Goal: Find specific page/section: Find specific page/section

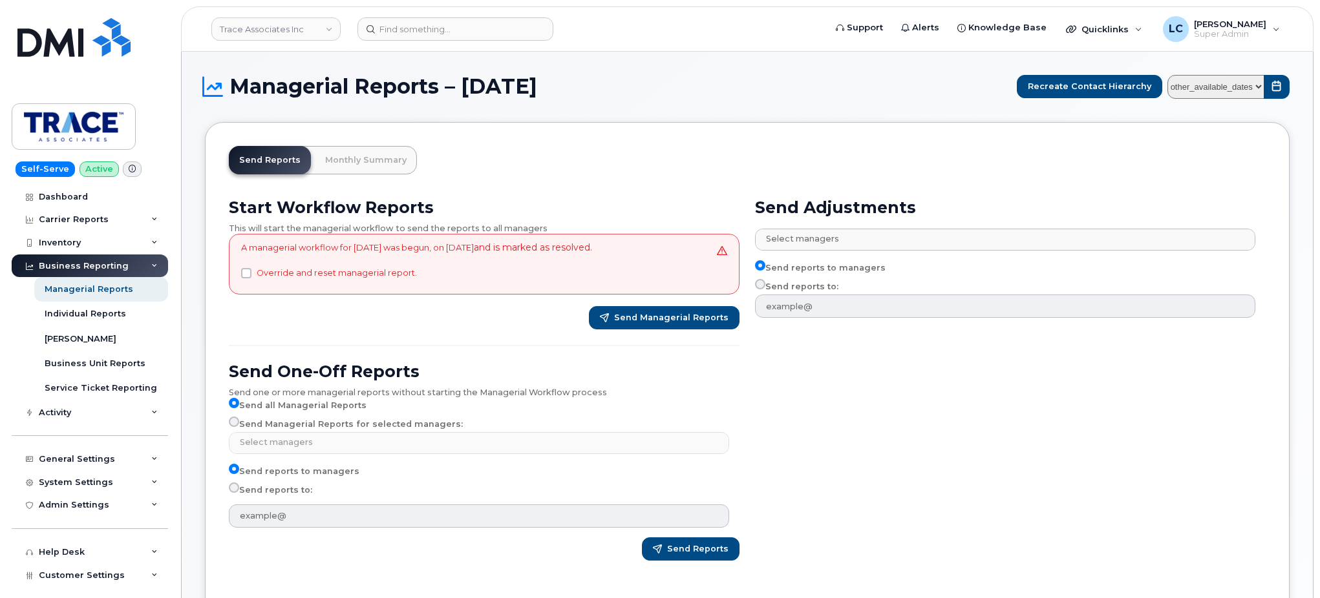
select select
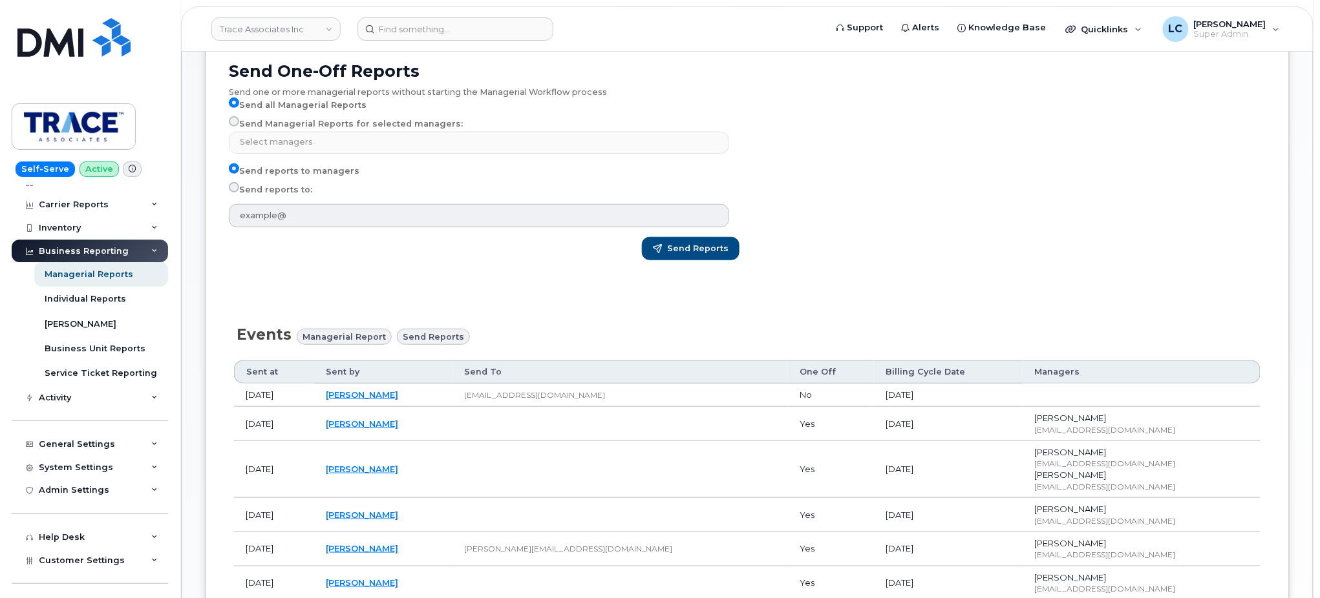
scroll to position [337, 0]
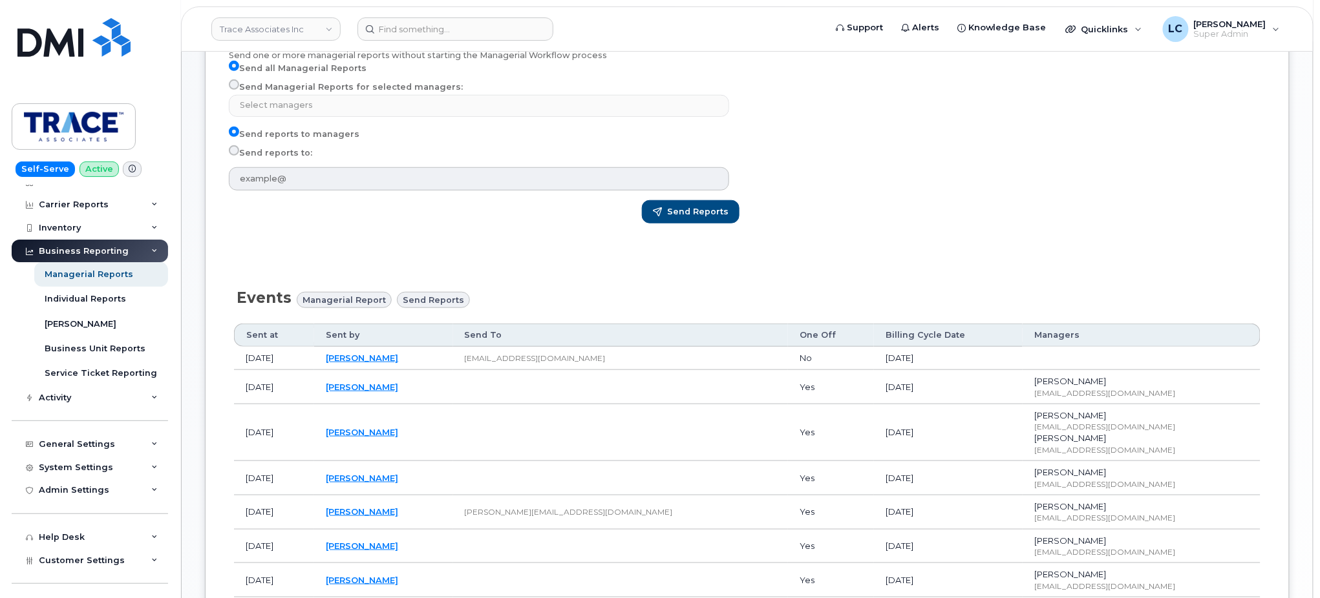
drag, startPoint x: 486, startPoint y: 425, endPoint x: 375, endPoint y: 433, distance: 111.5
click at [375, 433] on td "[PERSON_NAME]" at bounding box center [383, 433] width 138 height 57
copy link "[PERSON_NAME]"
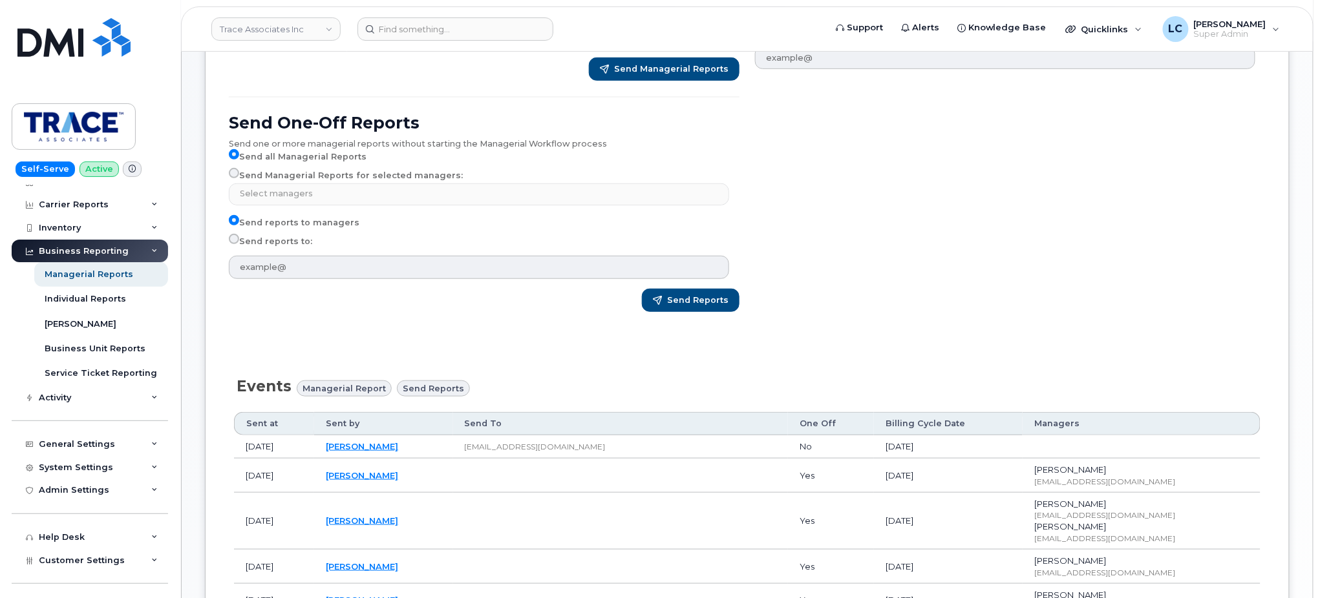
scroll to position [250, 0]
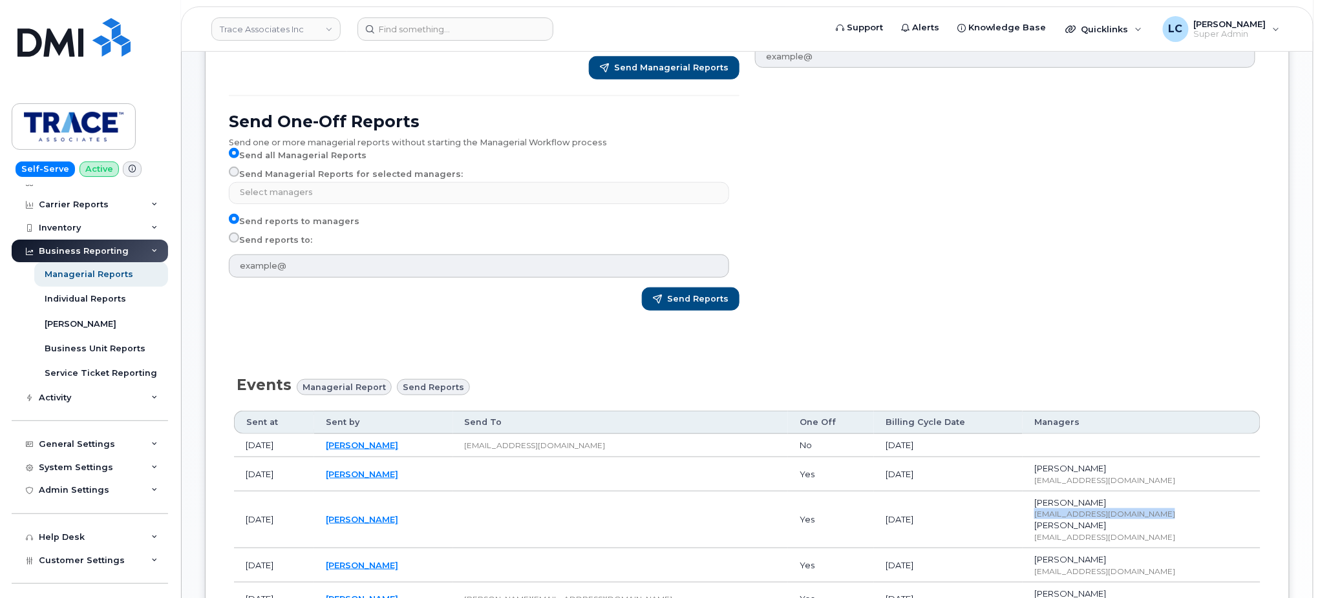
drag, startPoint x: 1139, startPoint y: 514, endPoint x: 1011, endPoint y: 517, distance: 128.0
click at [1034, 517] on div "[EMAIL_ADDRESS][DOMAIN_NAME]" at bounding box center [1141, 514] width 215 height 11
copy div "[EMAIL_ADDRESS][DOMAIN_NAME]"
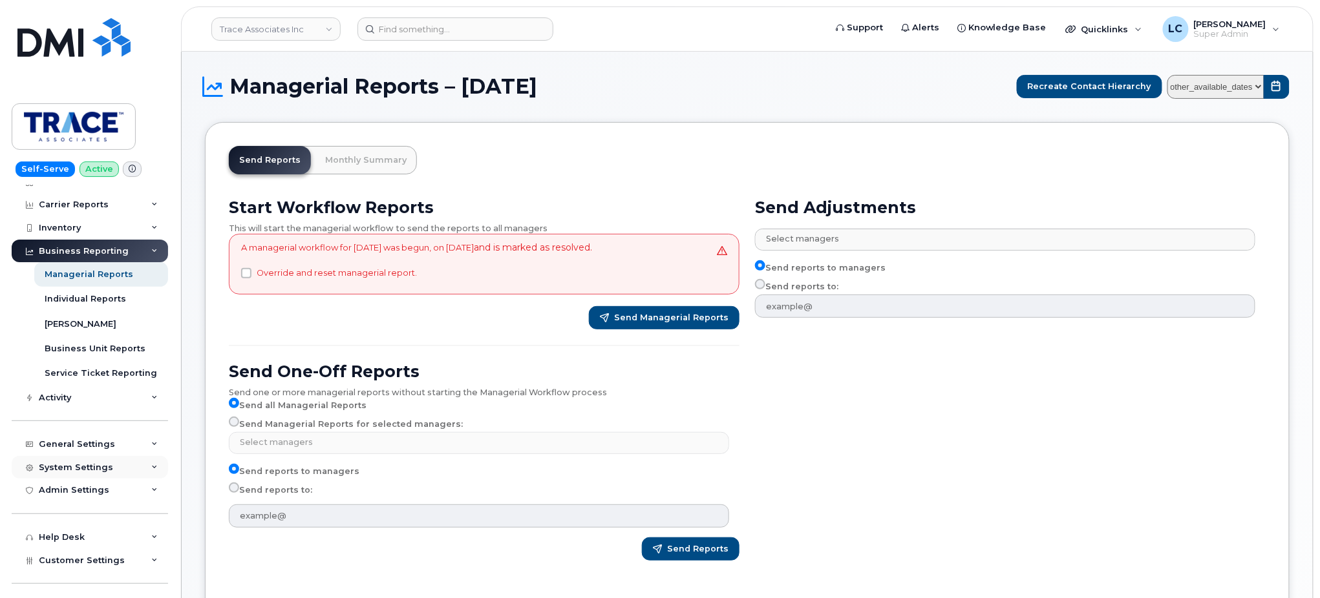
scroll to position [79, 0]
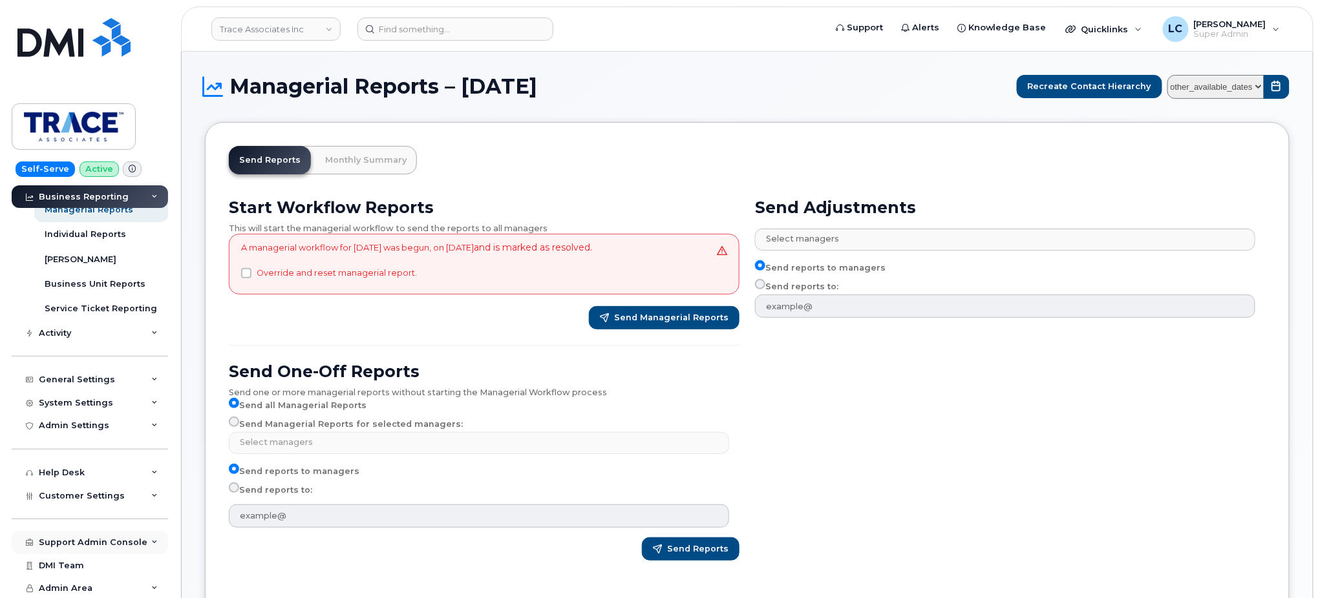
click at [115, 546] on div "Support Admin Console" at bounding box center [93, 543] width 109 height 10
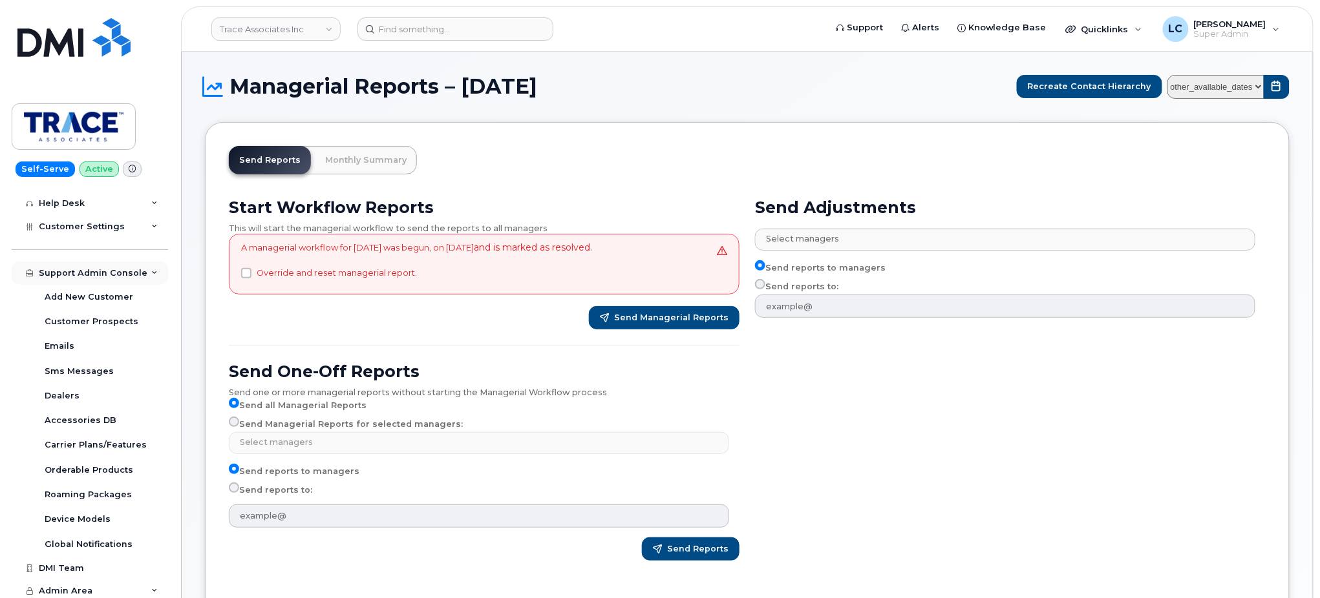
scroll to position [350, 0]
click at [118, 348] on link "Emails" at bounding box center [101, 345] width 134 height 25
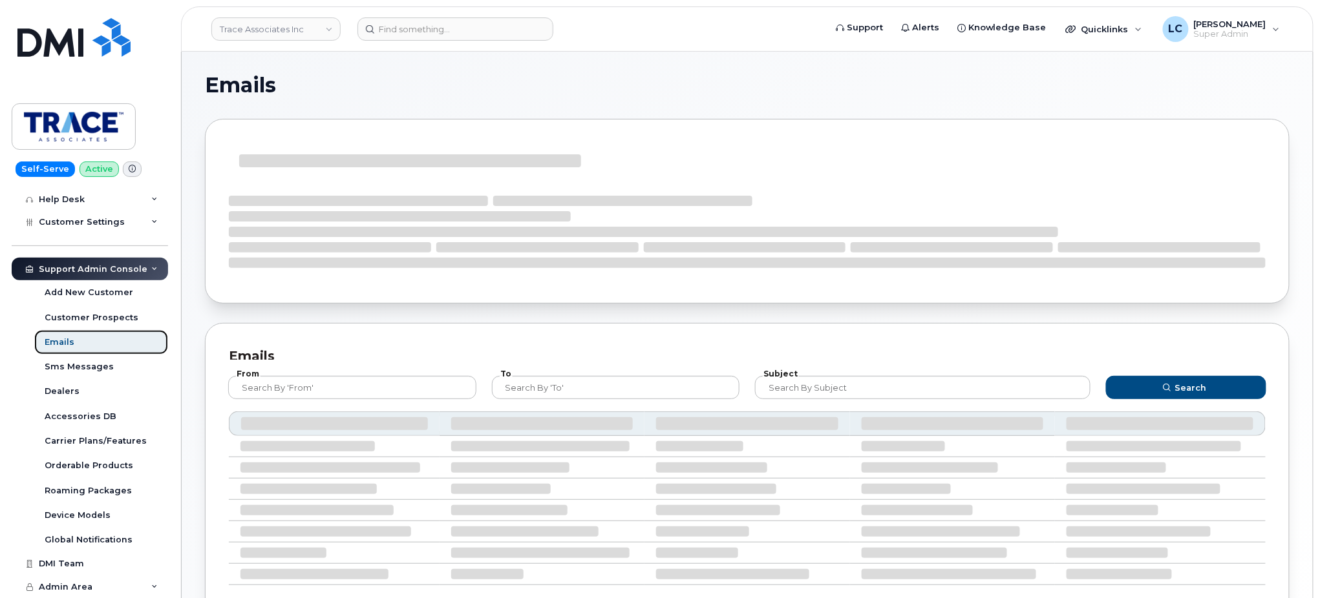
scroll to position [226, 0]
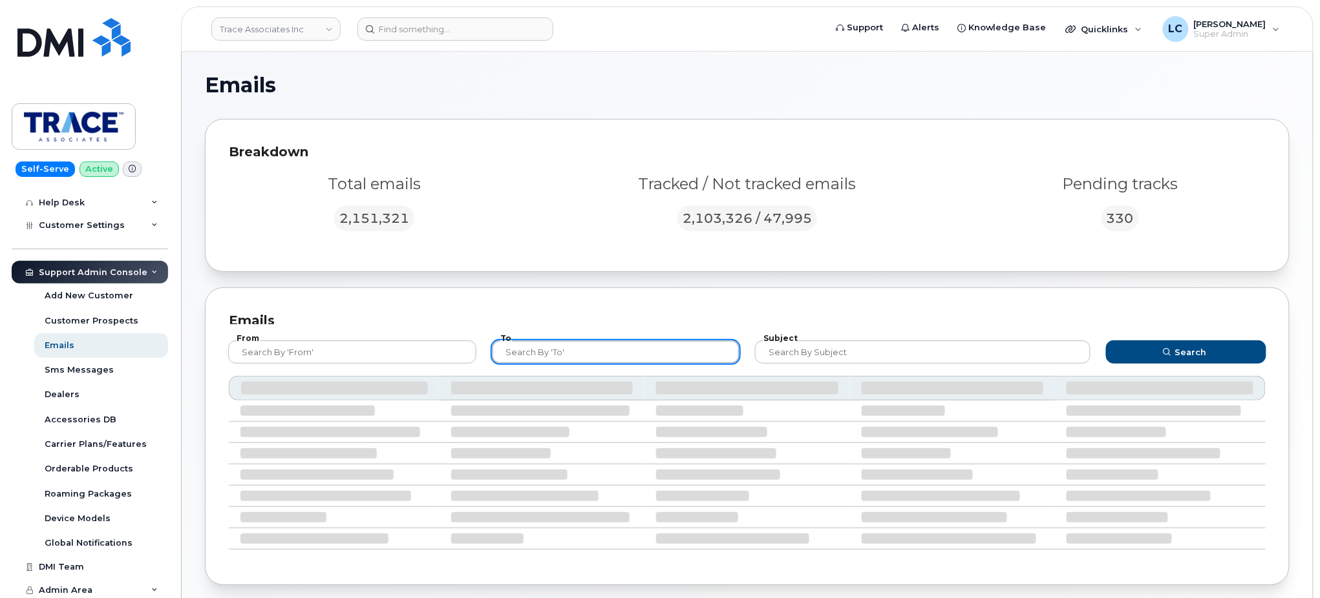
click at [562, 346] on input "text" at bounding box center [616, 352] width 248 height 23
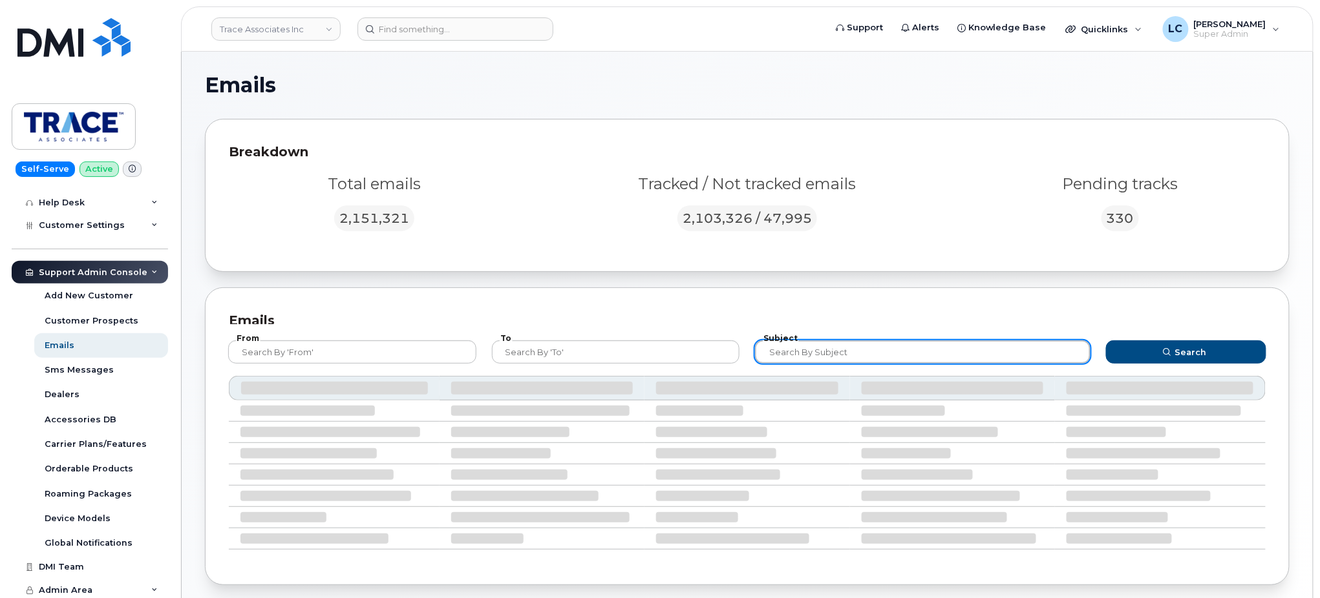
click at [839, 355] on input "text" at bounding box center [922, 352] width 335 height 23
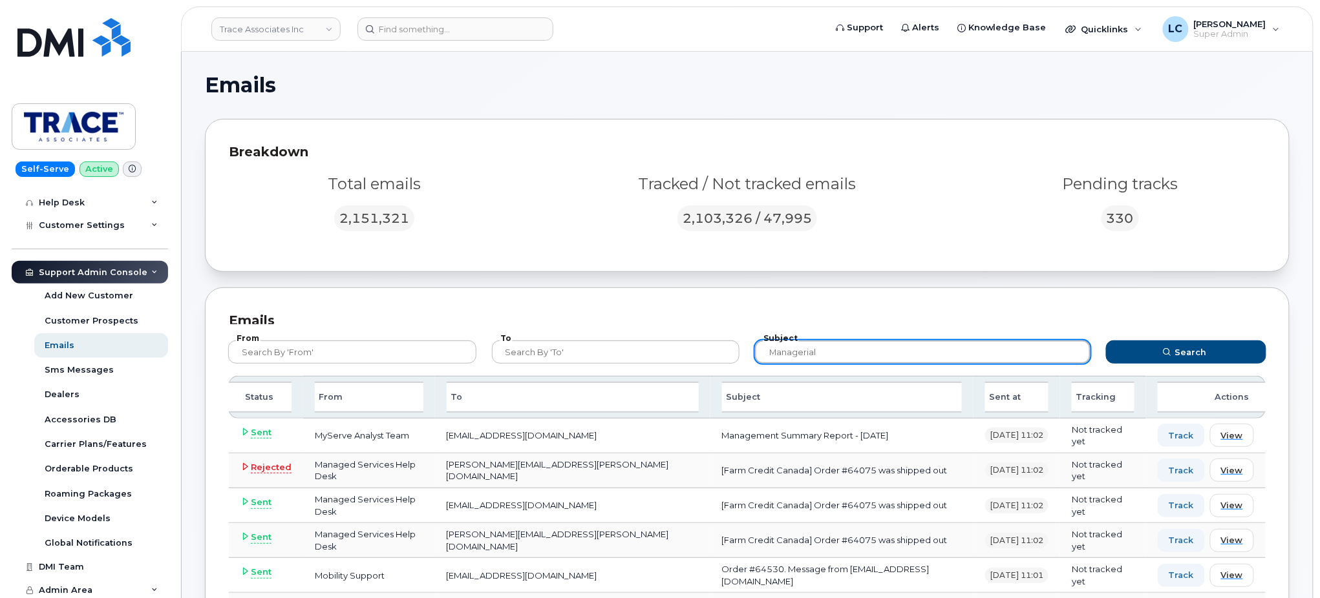
click at [1106, 341] on button "Search" at bounding box center [1186, 352] width 160 height 23
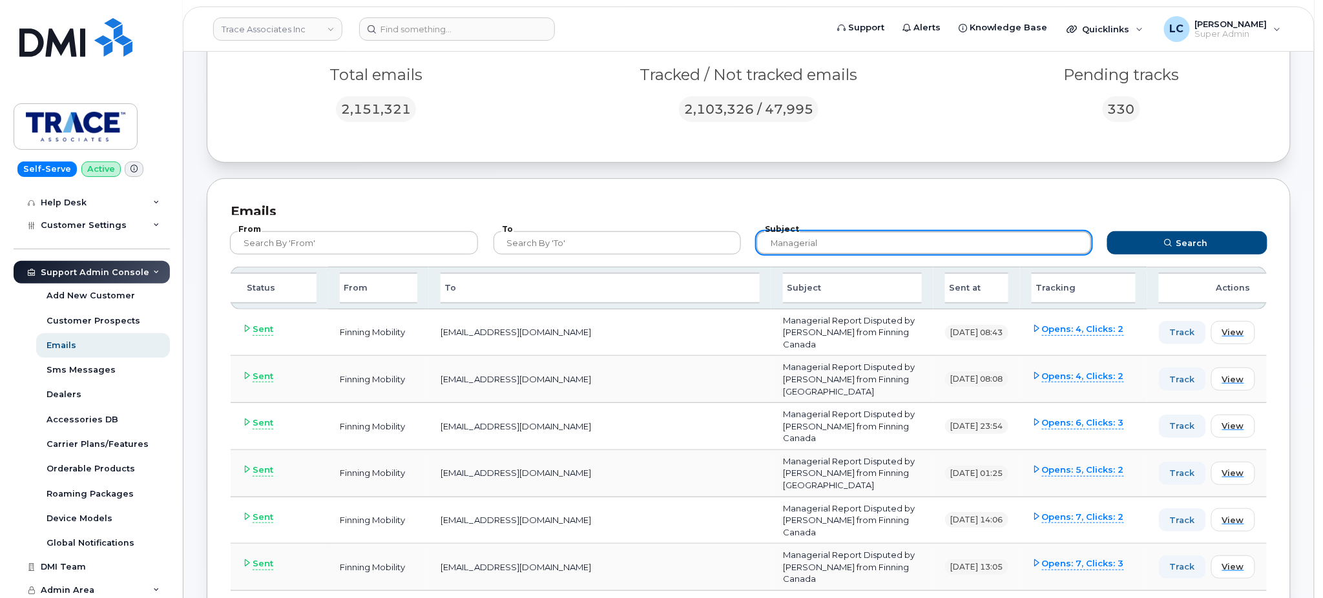
scroll to position [109, 0]
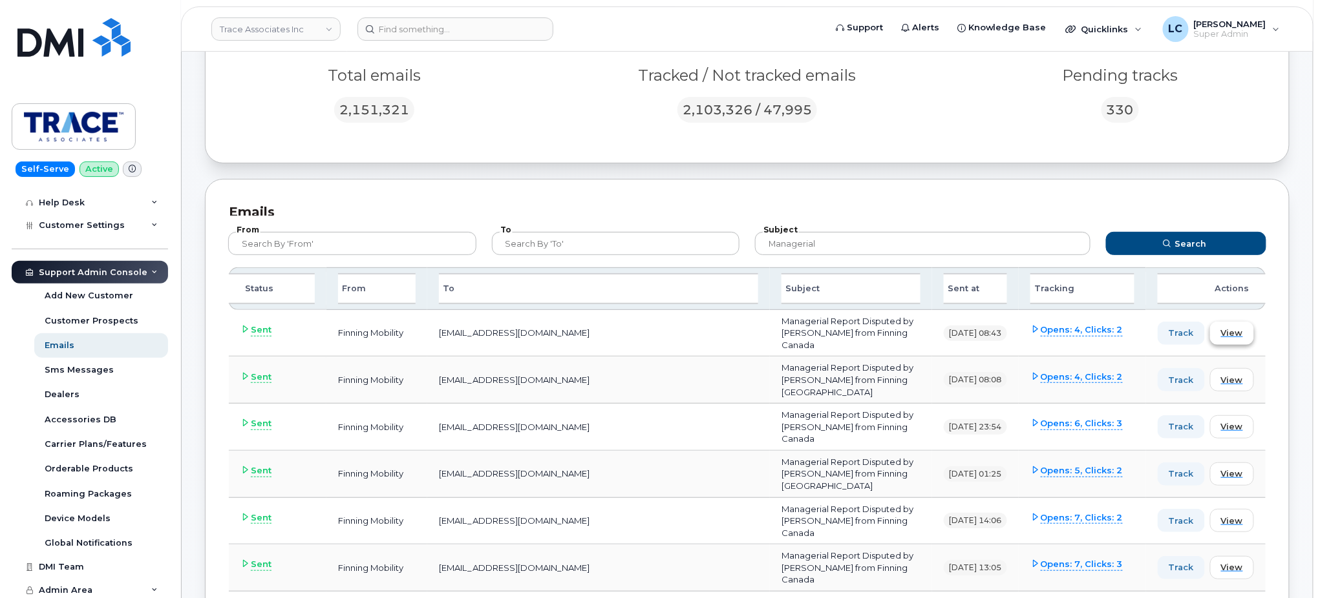
click at [1232, 328] on span "View" at bounding box center [1232, 333] width 22 height 12
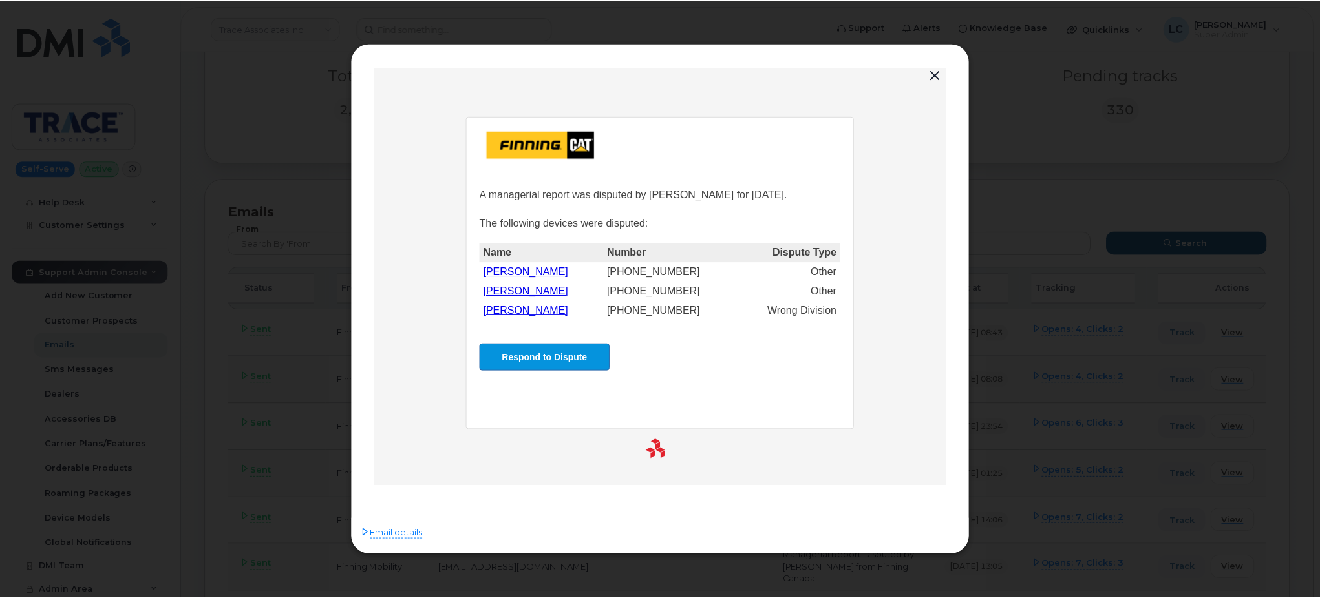
scroll to position [0, 0]
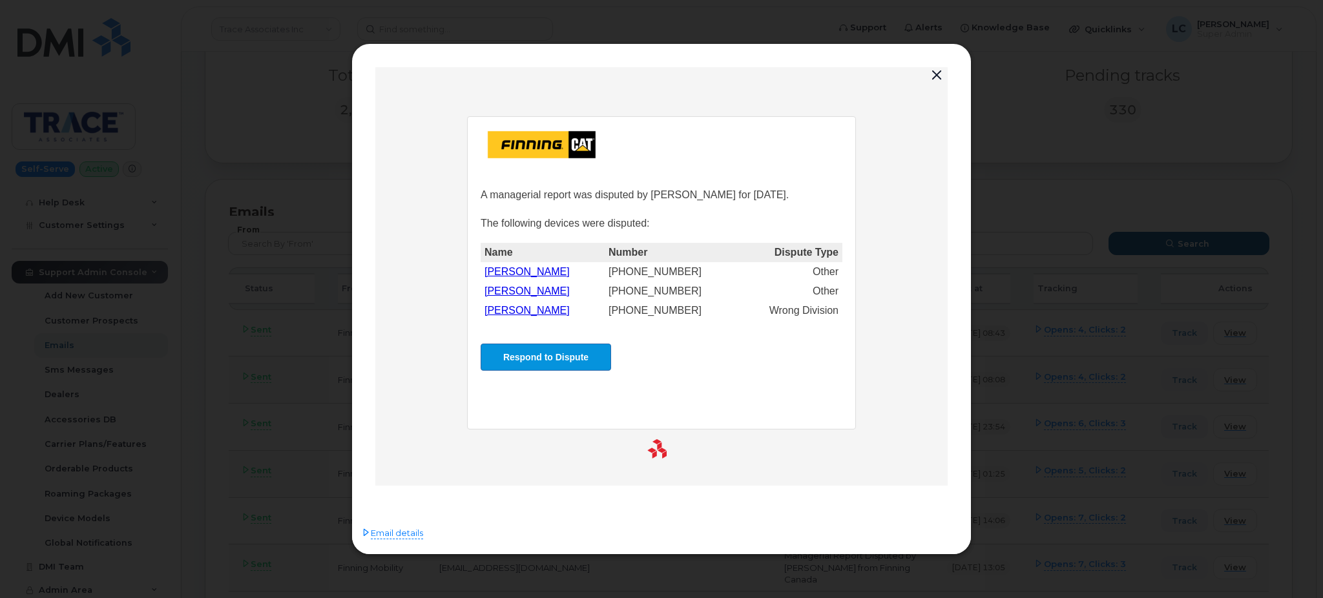
click at [943, 76] on button "button" at bounding box center [936, 76] width 19 height 18
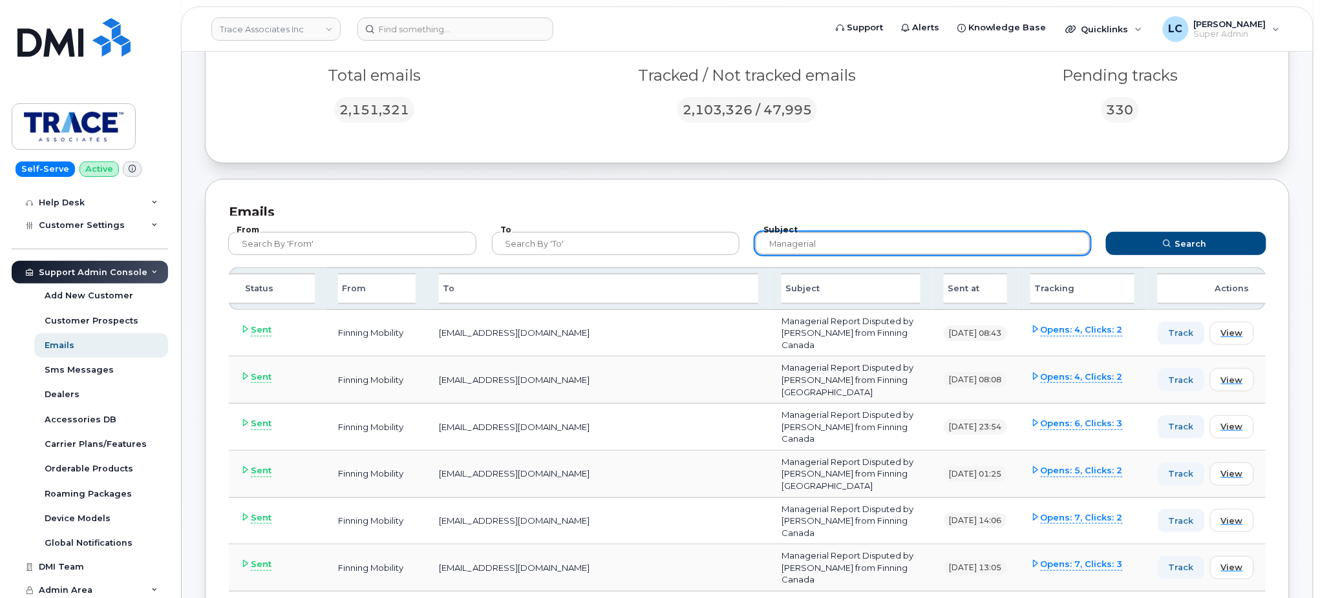
click at [841, 244] on input "Managerial" at bounding box center [922, 243] width 335 height 23
click at [1106, 232] on button "Search" at bounding box center [1186, 243] width 160 height 23
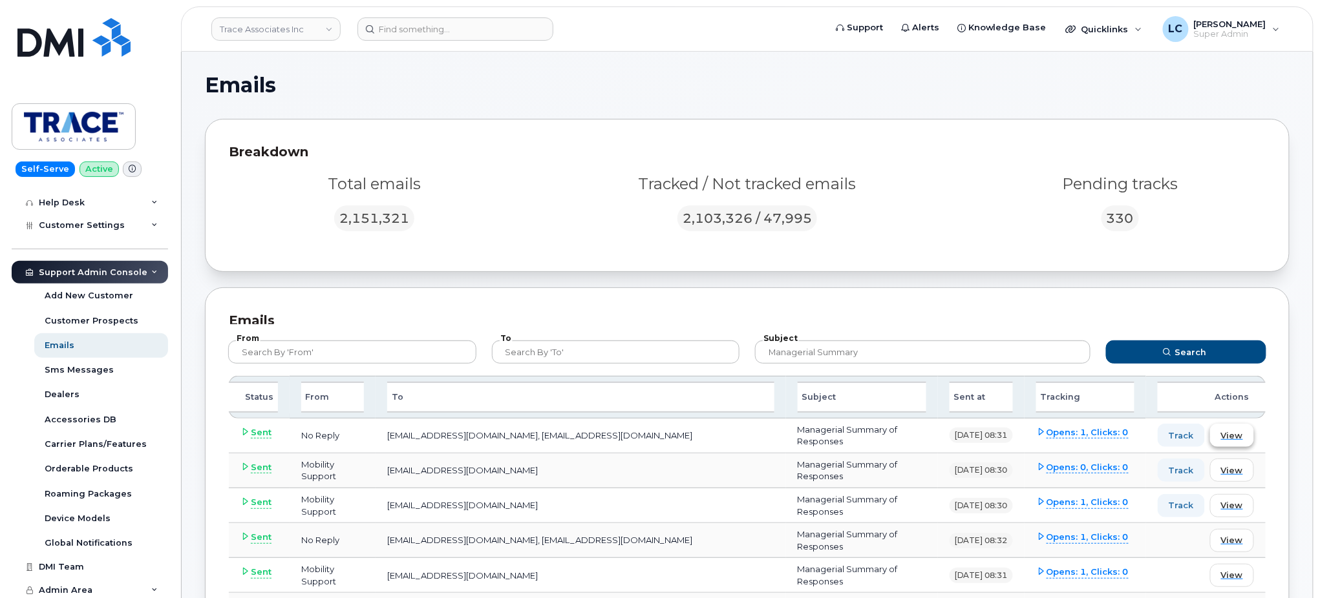
click at [1232, 432] on span "View" at bounding box center [1232, 436] width 22 height 12
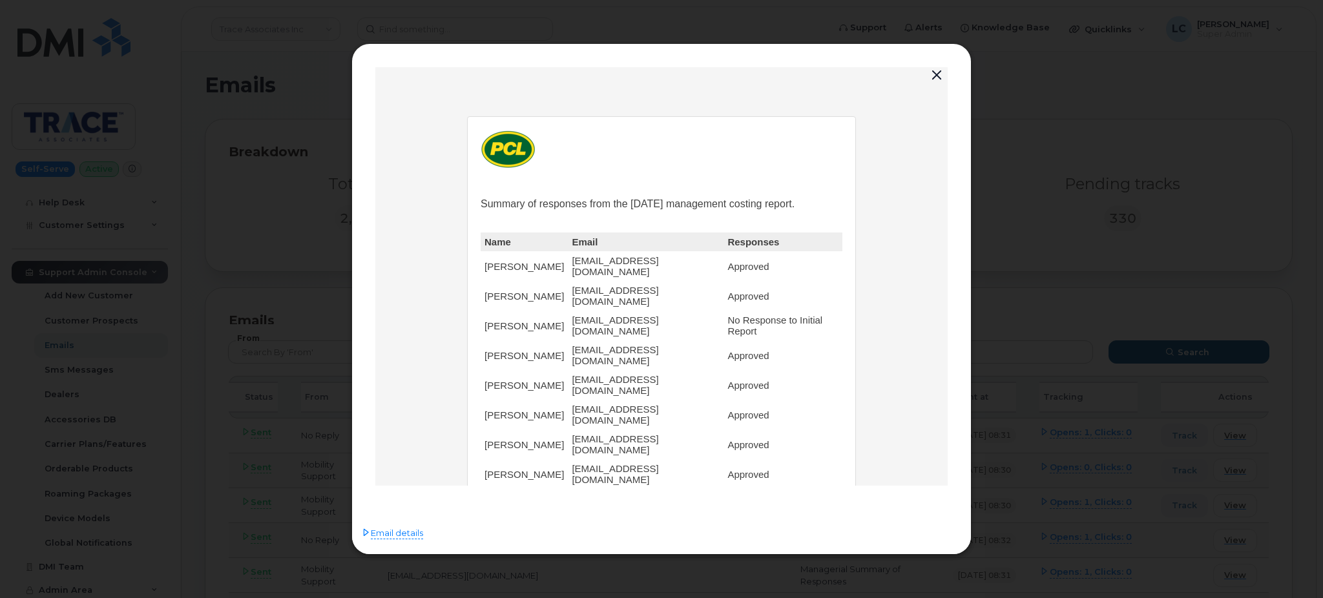
click at [942, 78] on button "button" at bounding box center [936, 76] width 19 height 18
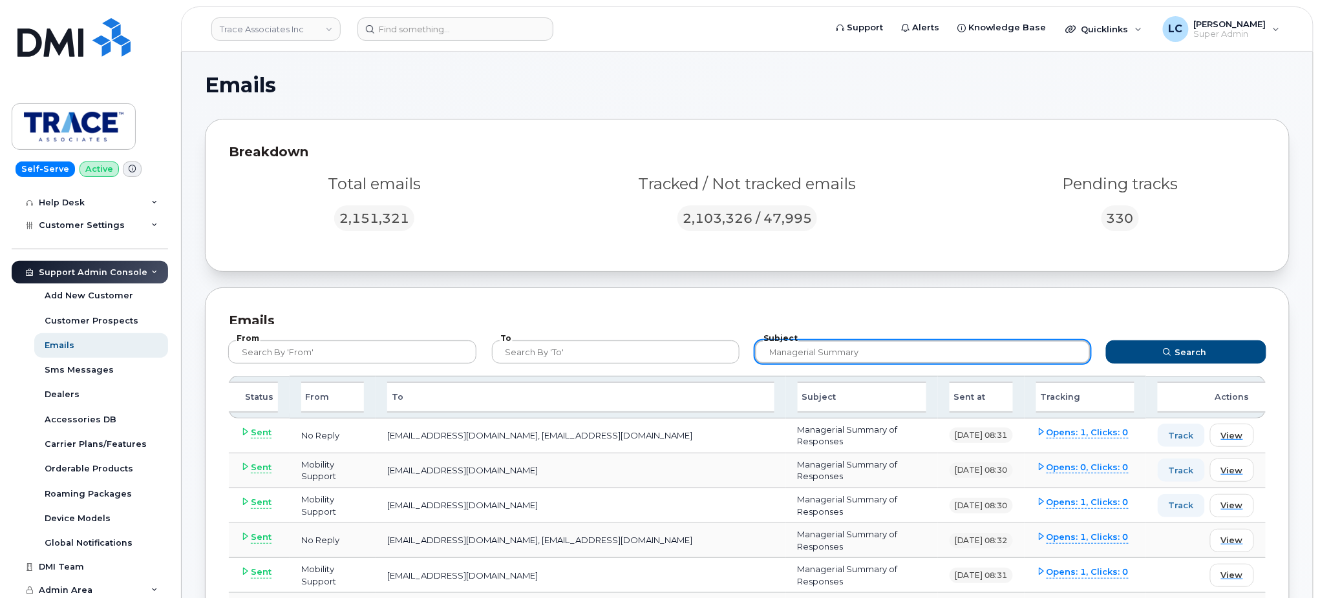
click at [885, 348] on input "Managerial Summary" at bounding box center [922, 352] width 335 height 23
drag, startPoint x: 885, startPoint y: 348, endPoint x: 747, endPoint y: 348, distance: 138.3
click at [747, 348] on div "Subject Managerial Summary" at bounding box center [922, 352] width 351 height 39
type input "Summary"
click at [1106, 341] on button "Search" at bounding box center [1186, 352] width 160 height 23
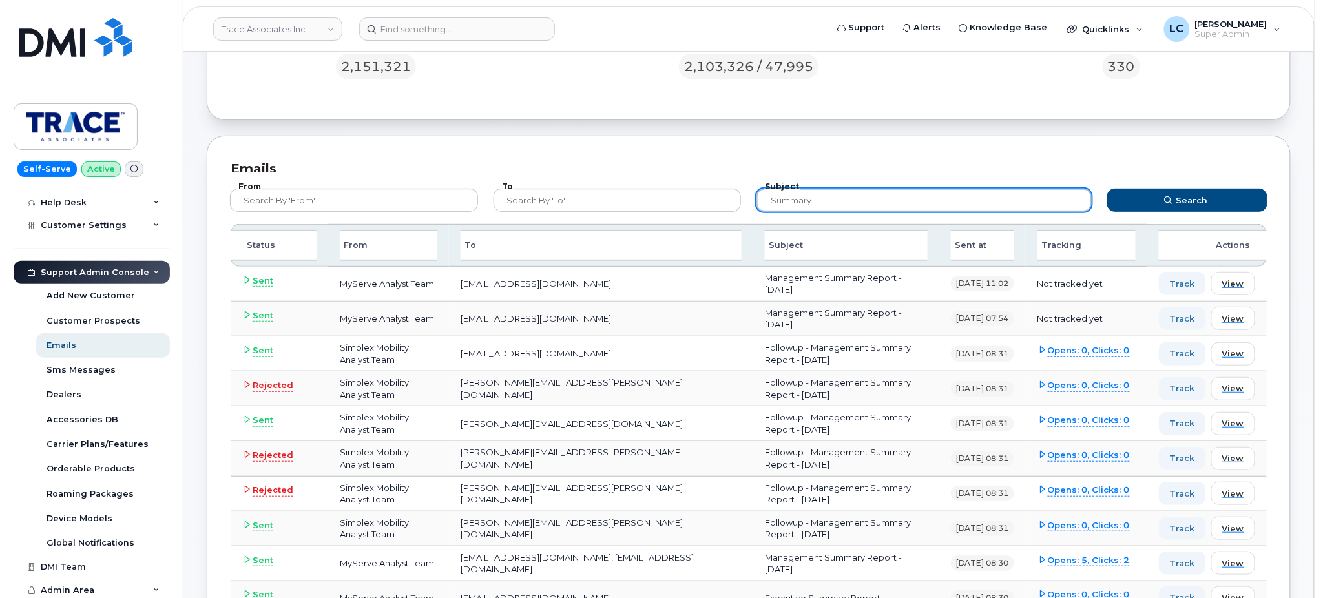
scroll to position [151, 0]
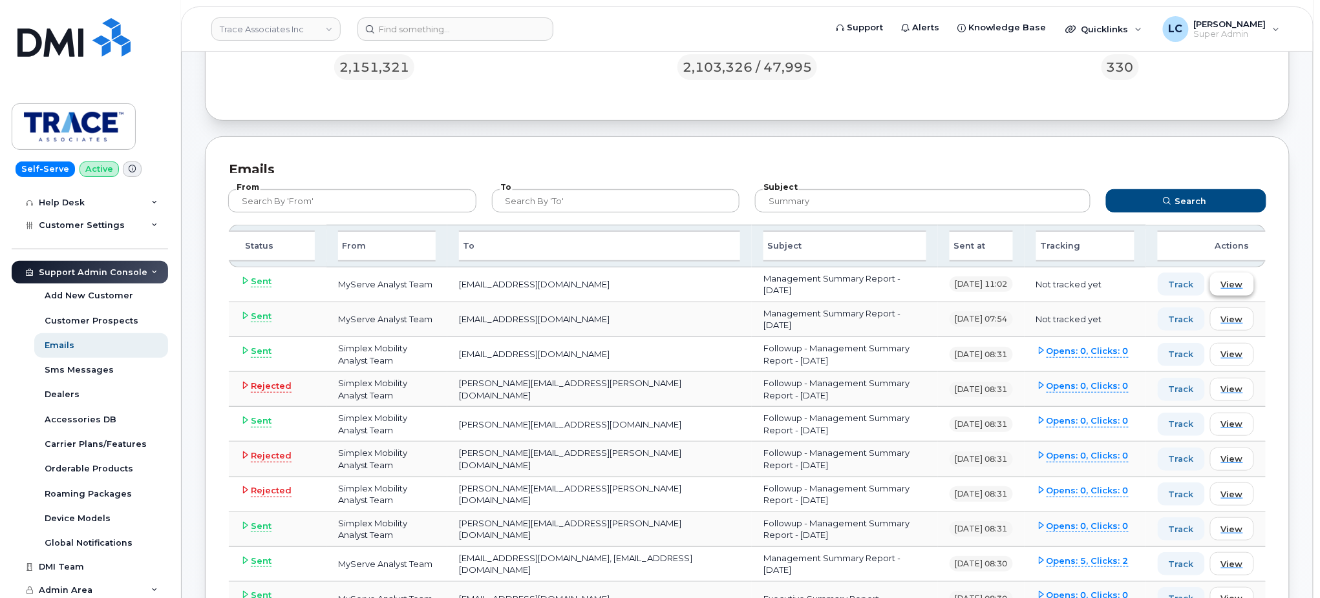
click at [1239, 280] on span "View" at bounding box center [1232, 285] width 22 height 12
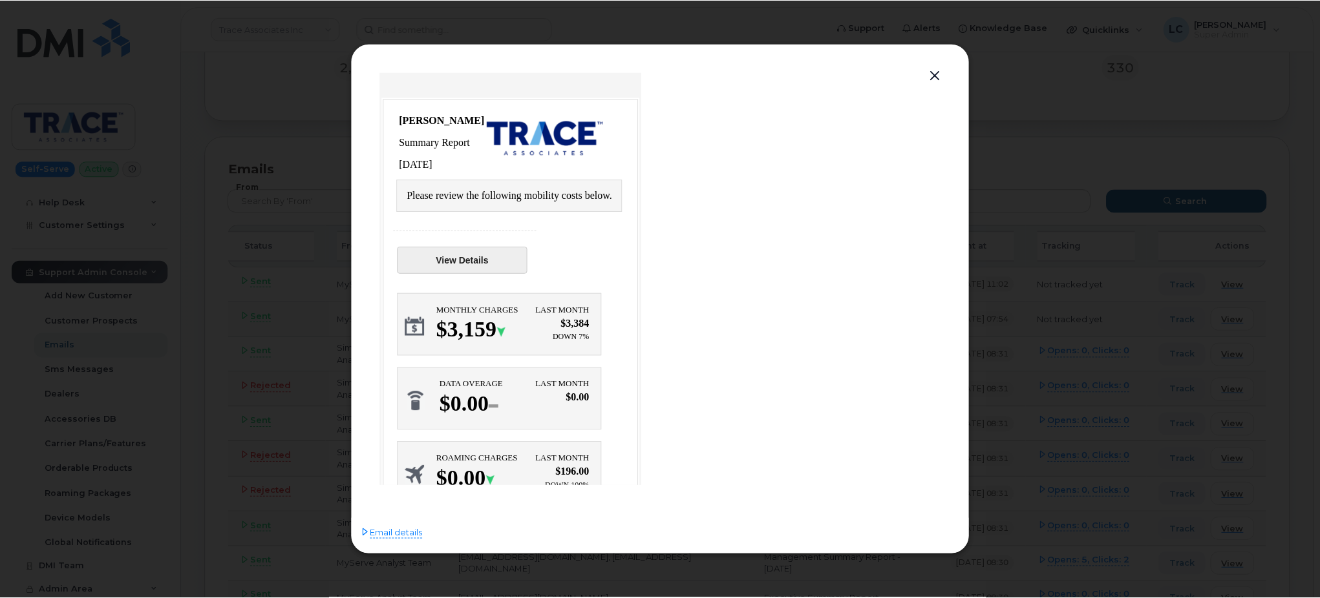
scroll to position [0, 0]
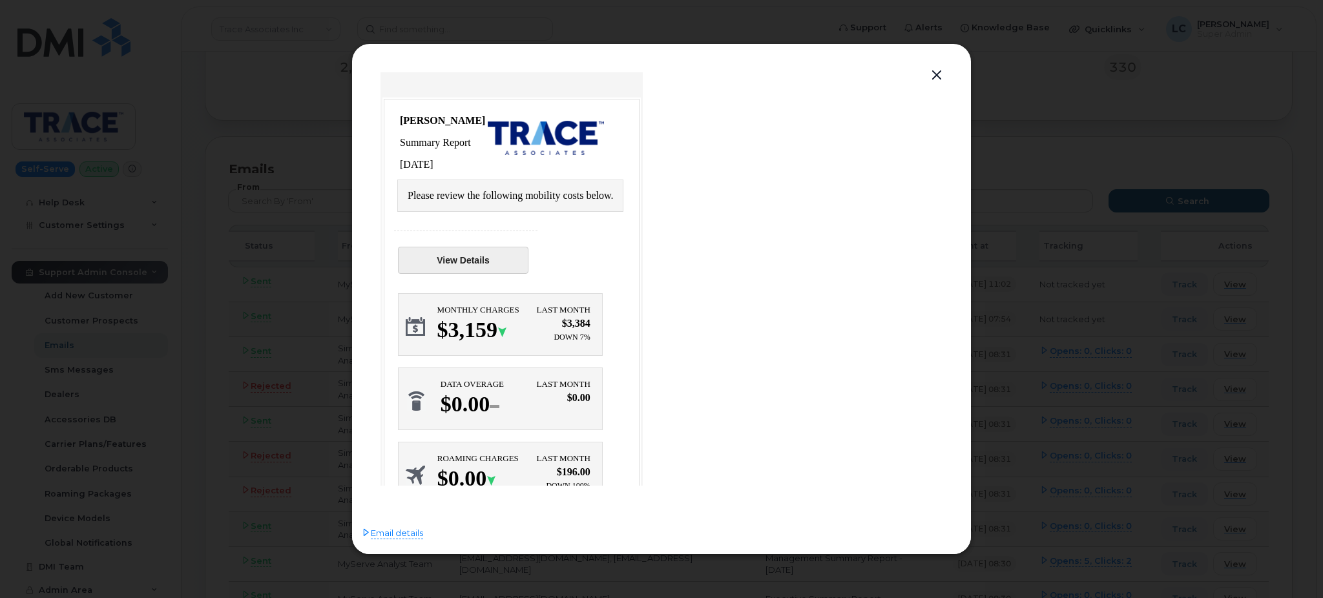
click at [484, 255] on link "View Details" at bounding box center [463, 260] width 131 height 27
click at [942, 79] on button "button" at bounding box center [936, 76] width 19 height 18
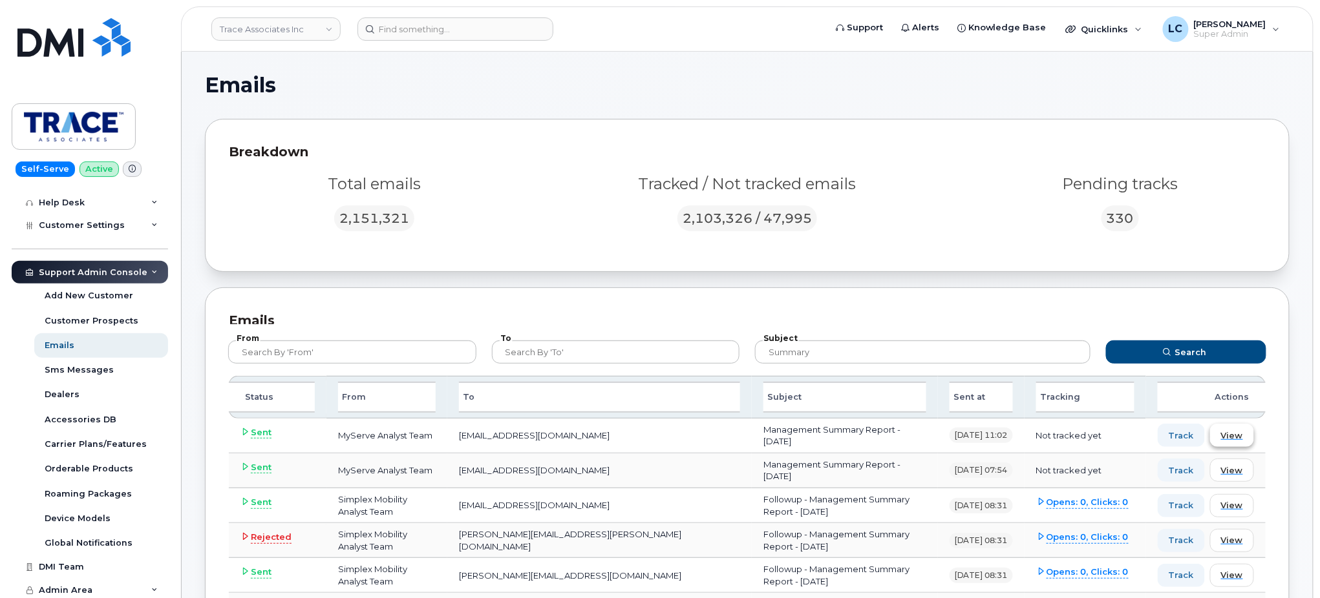
click at [1227, 430] on span "View" at bounding box center [1232, 436] width 22 height 12
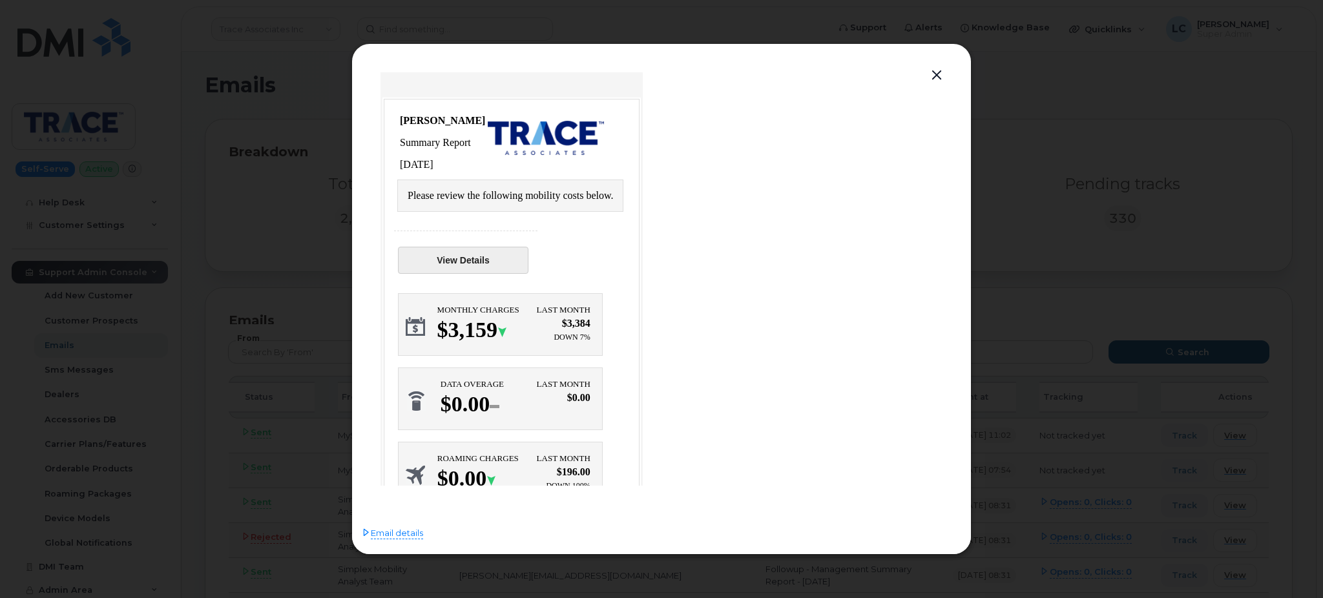
click at [934, 73] on button "button" at bounding box center [936, 76] width 19 height 18
